Goal: Find specific page/section

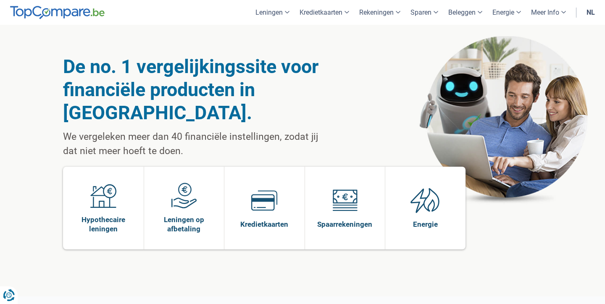
click at [591, 11] on link "nl" at bounding box center [590, 12] width 18 height 25
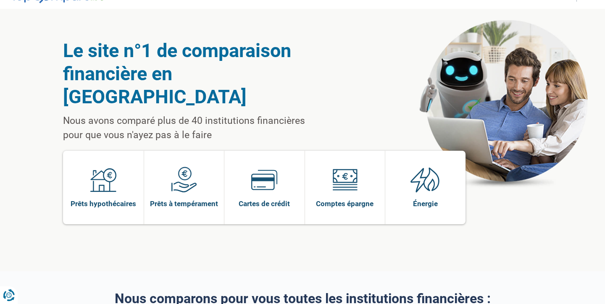
scroll to position [21, 0]
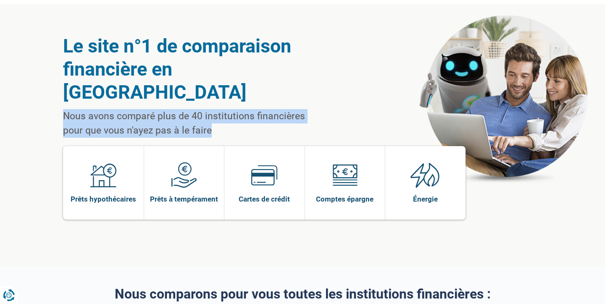
drag, startPoint x: 63, startPoint y: 92, endPoint x: 216, endPoint y: 101, distance: 152.7
click at [216, 109] on p "Nous avons comparé plus de 40 institutions financières pour que vous n'ayez pas…" at bounding box center [194, 123] width 263 height 29
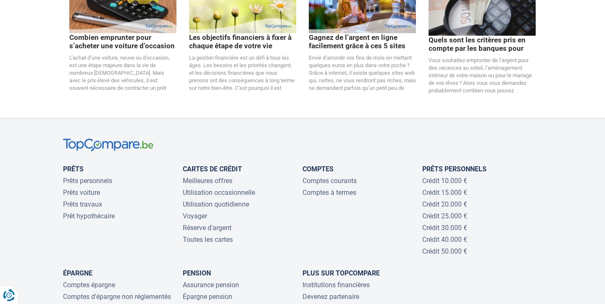
scroll to position [1746, 0]
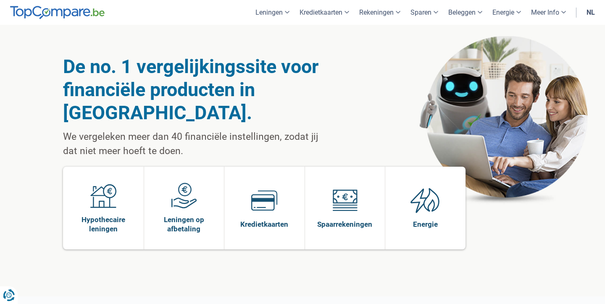
click at [593, 11] on link "nl" at bounding box center [590, 12] width 18 height 25
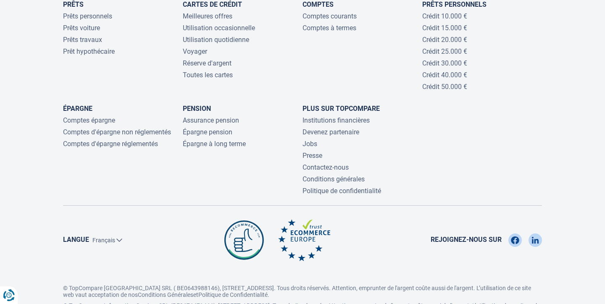
scroll to position [1901, 0]
click at [310, 140] on link "Jobs" at bounding box center [309, 144] width 15 height 8
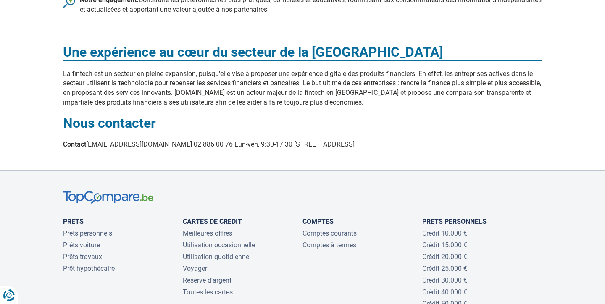
scroll to position [594, 0]
